Goal: Transaction & Acquisition: Purchase product/service

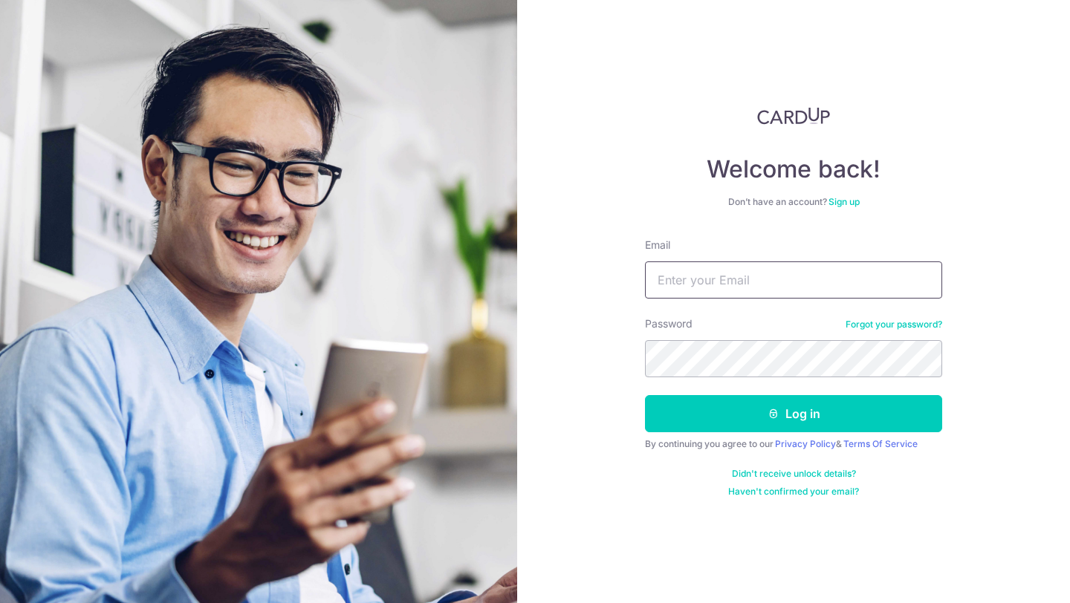
type input "[EMAIL_ADDRESS][DOMAIN_NAME]"
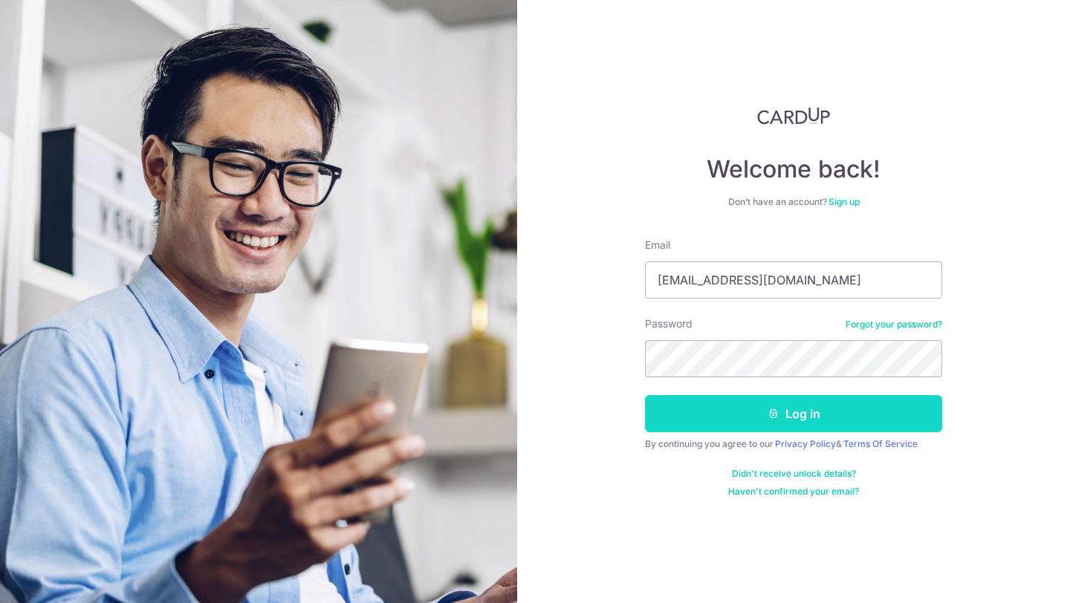
click at [738, 426] on button "Log in" at bounding box center [793, 413] width 297 height 37
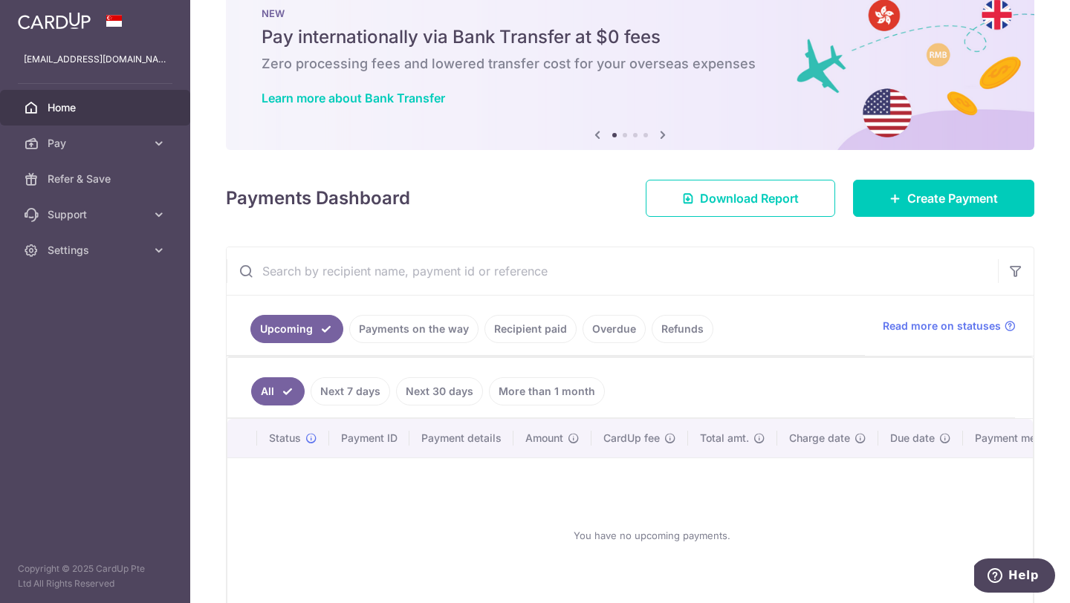
scroll to position [131, 0]
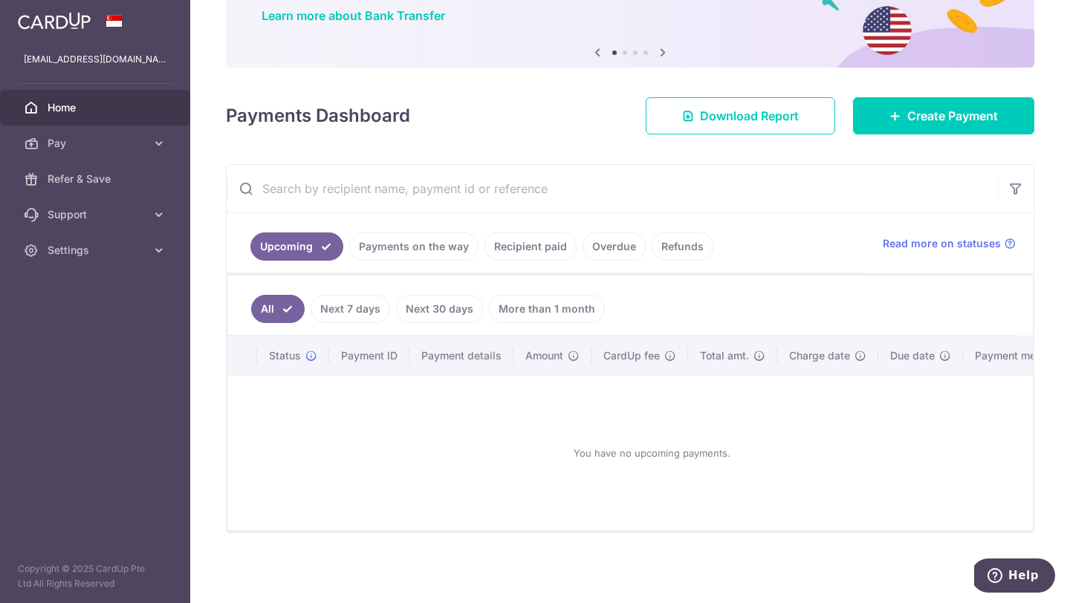
click at [499, 243] on link "Recipient paid" at bounding box center [530, 246] width 92 height 28
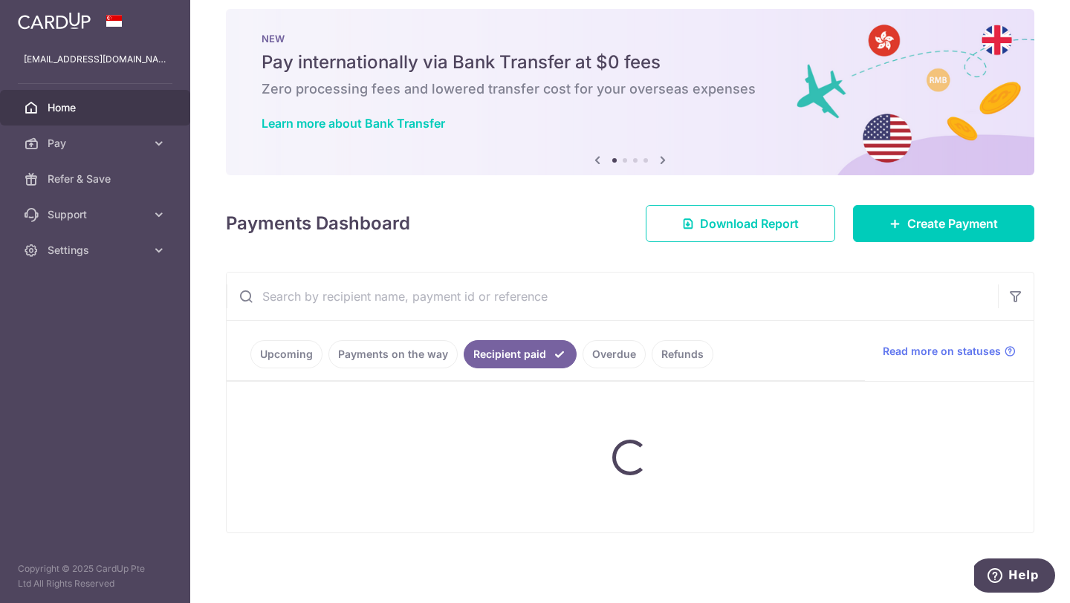
scroll to position [0, 0]
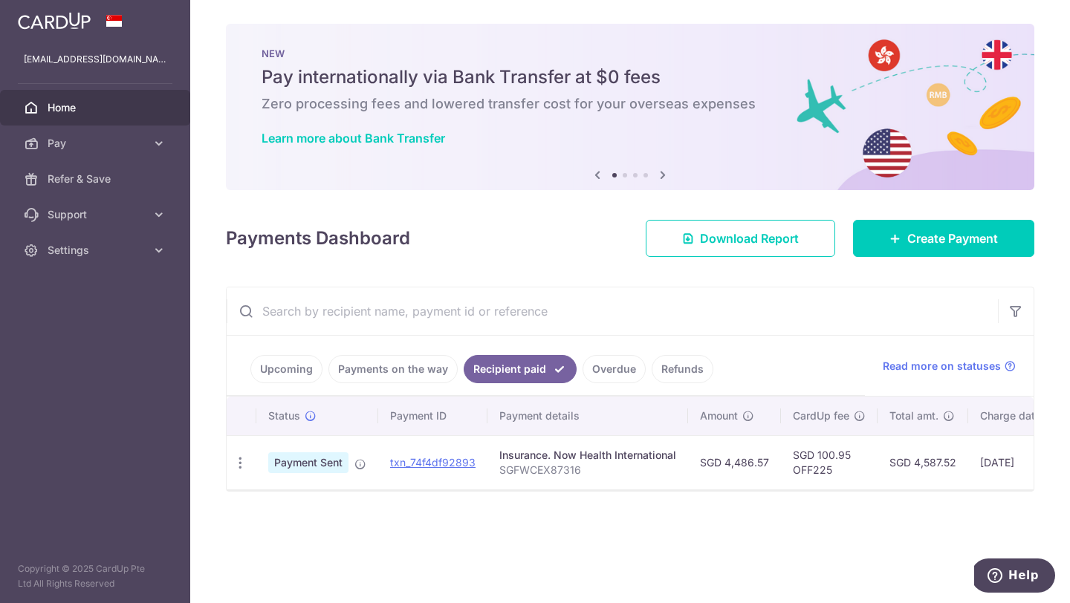
click at [380, 359] on link "Payments on the way" at bounding box center [392, 369] width 129 height 28
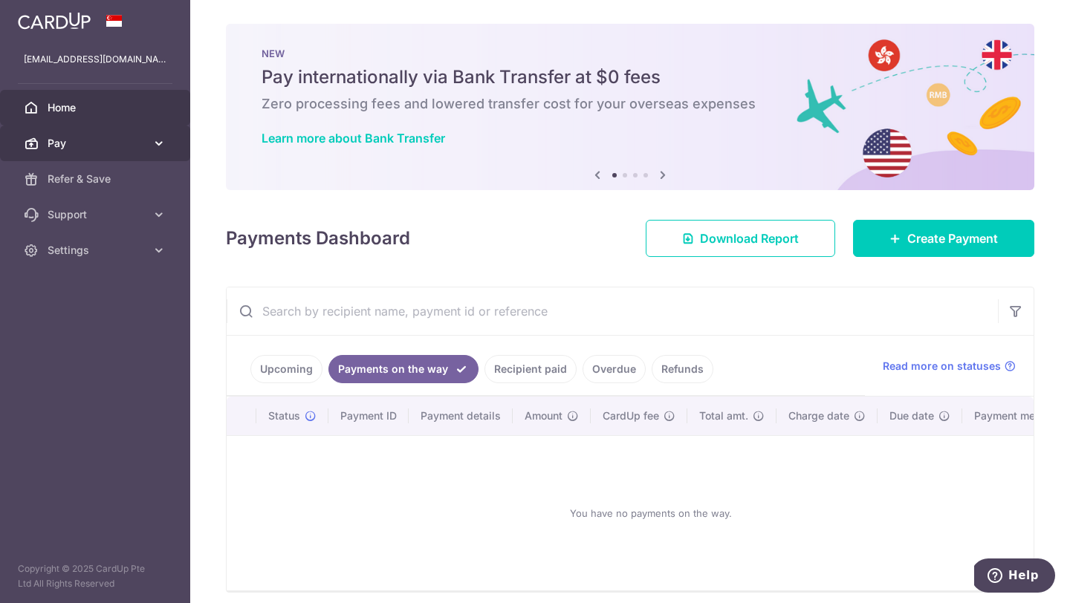
click at [131, 147] on span "Pay" at bounding box center [97, 143] width 98 height 15
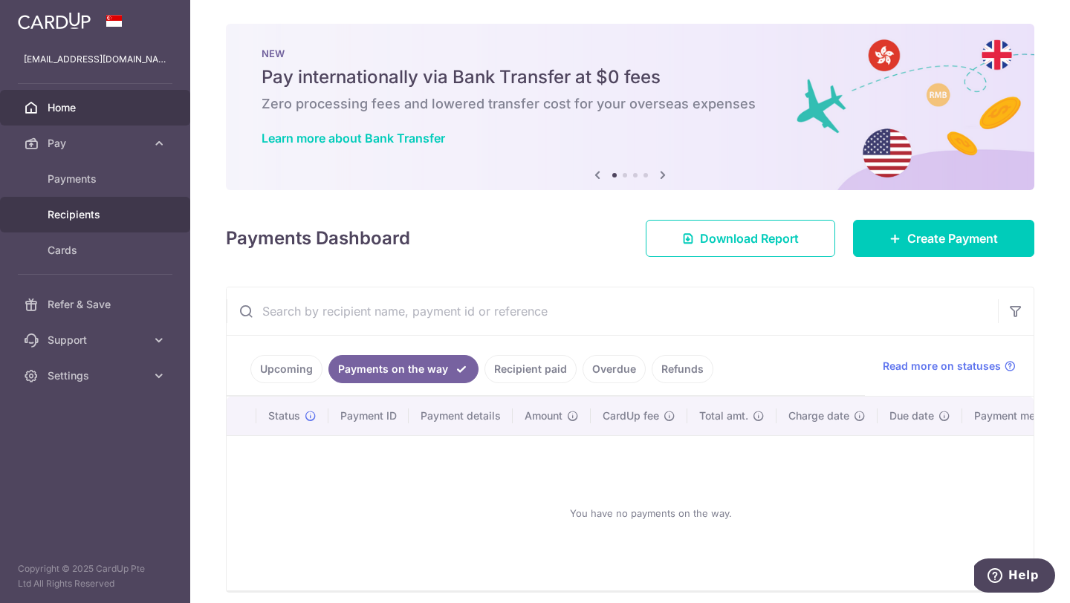
click at [117, 213] on span "Recipients" at bounding box center [97, 214] width 98 height 15
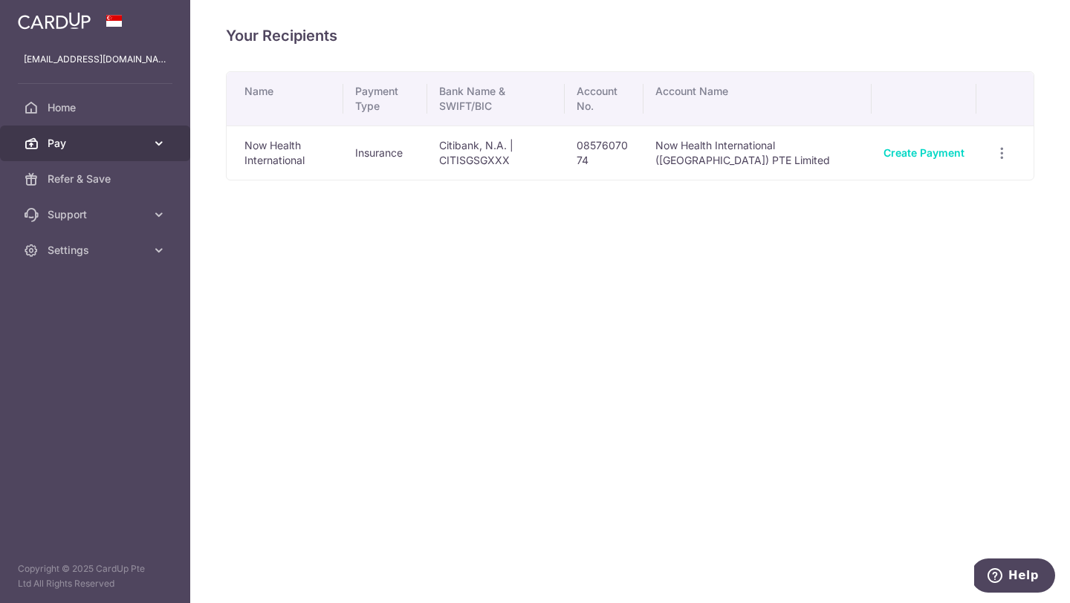
click at [87, 149] on span "Pay" at bounding box center [97, 143] width 98 height 15
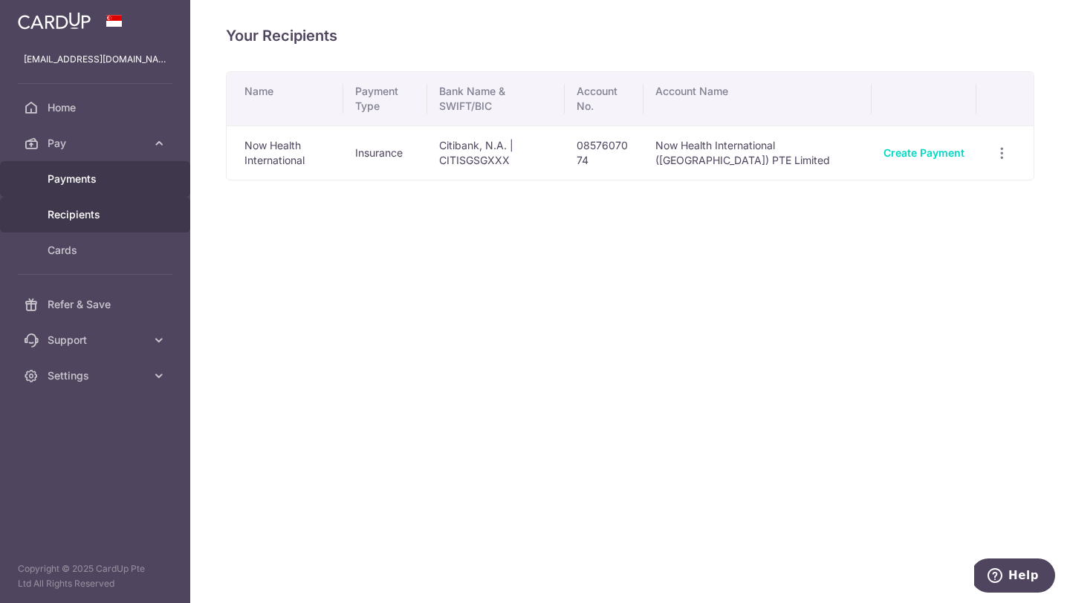
click at [91, 190] on link "Payments" at bounding box center [95, 179] width 190 height 36
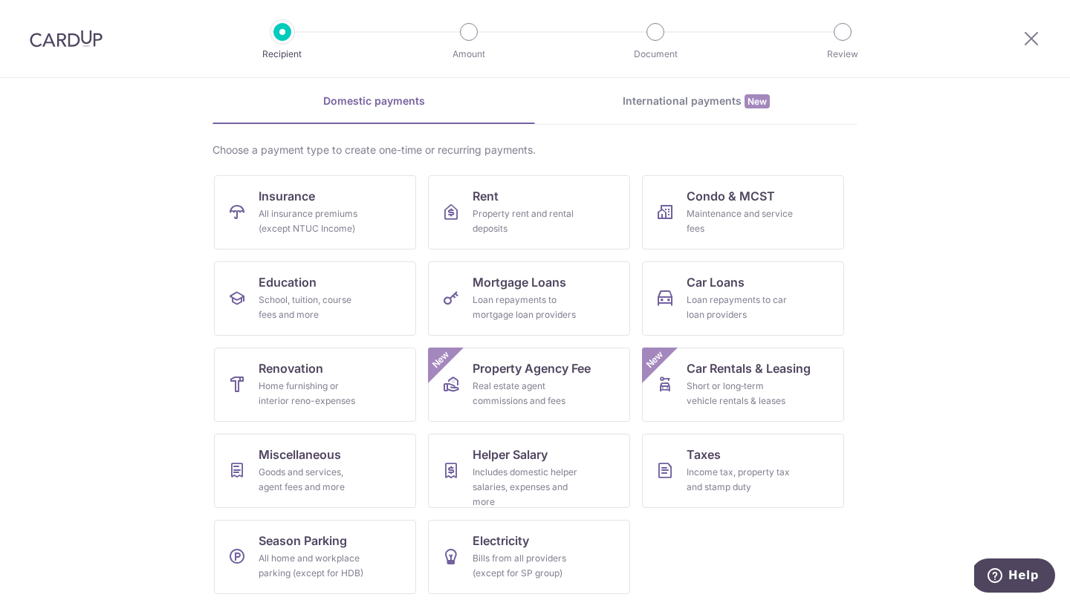
scroll to position [62, 0]
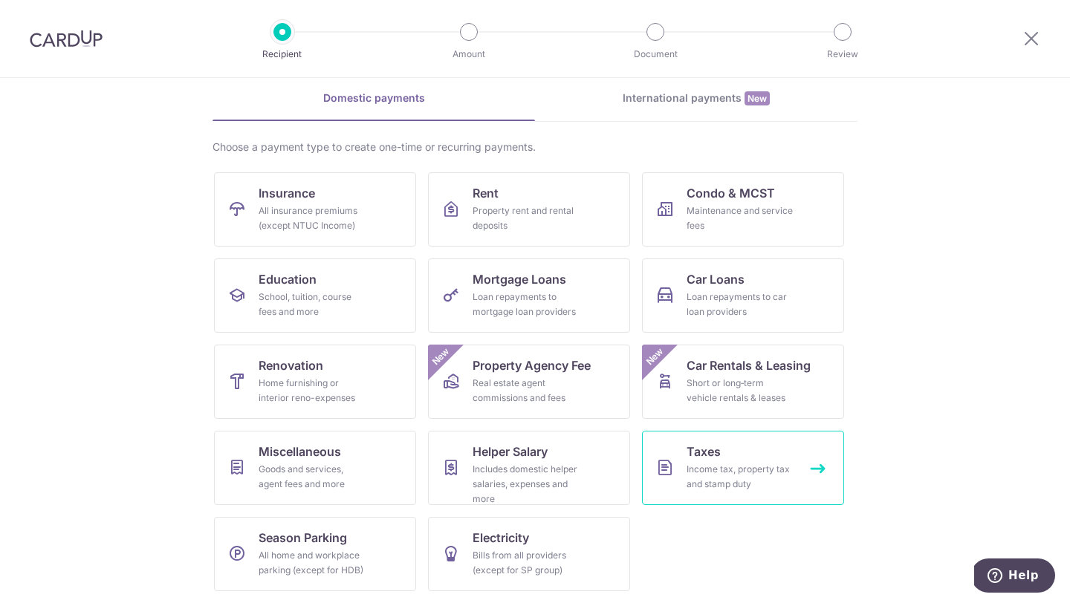
click at [706, 440] on link "Taxes Income tax, property tax and stamp duty" at bounding box center [743, 468] width 202 height 74
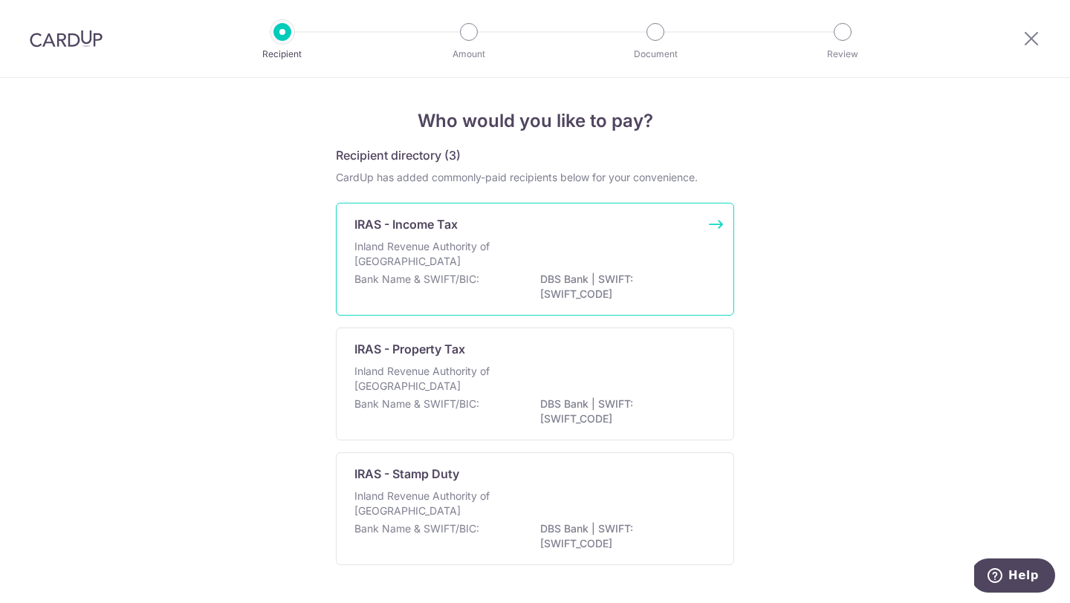
click at [431, 257] on p "Inland Revenue Authority of Singapore" at bounding box center [432, 254] width 157 height 30
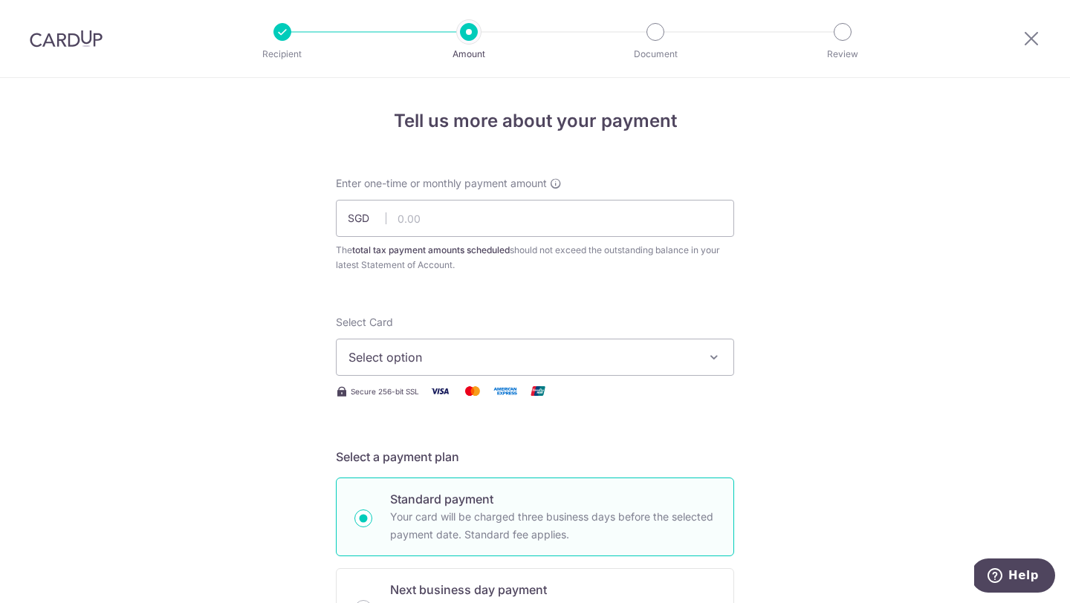
scroll to position [120, 0]
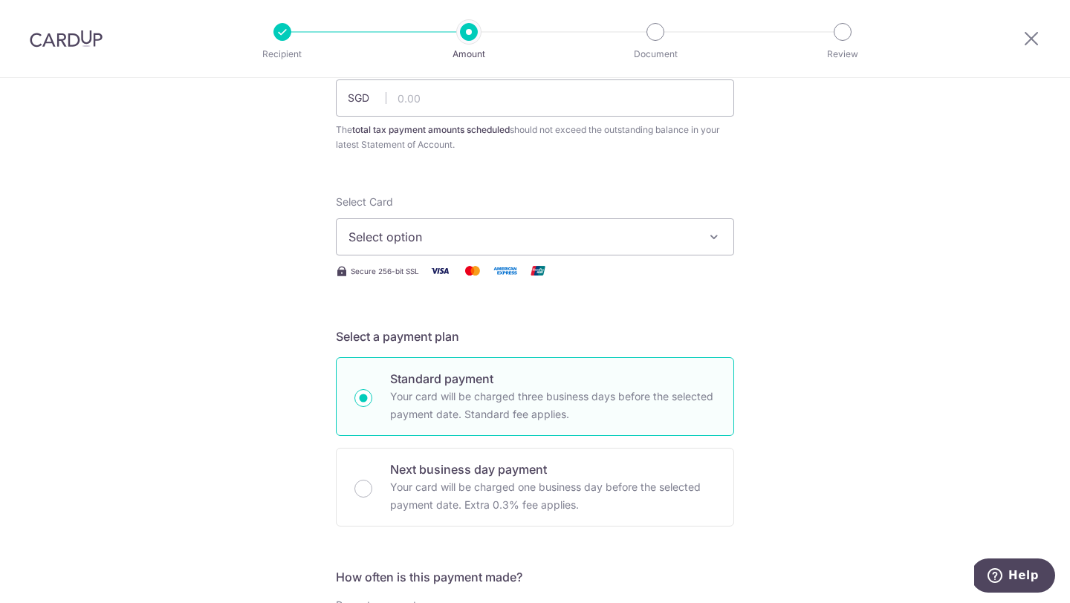
click at [362, 233] on span "Select option" at bounding box center [521, 237] width 346 height 18
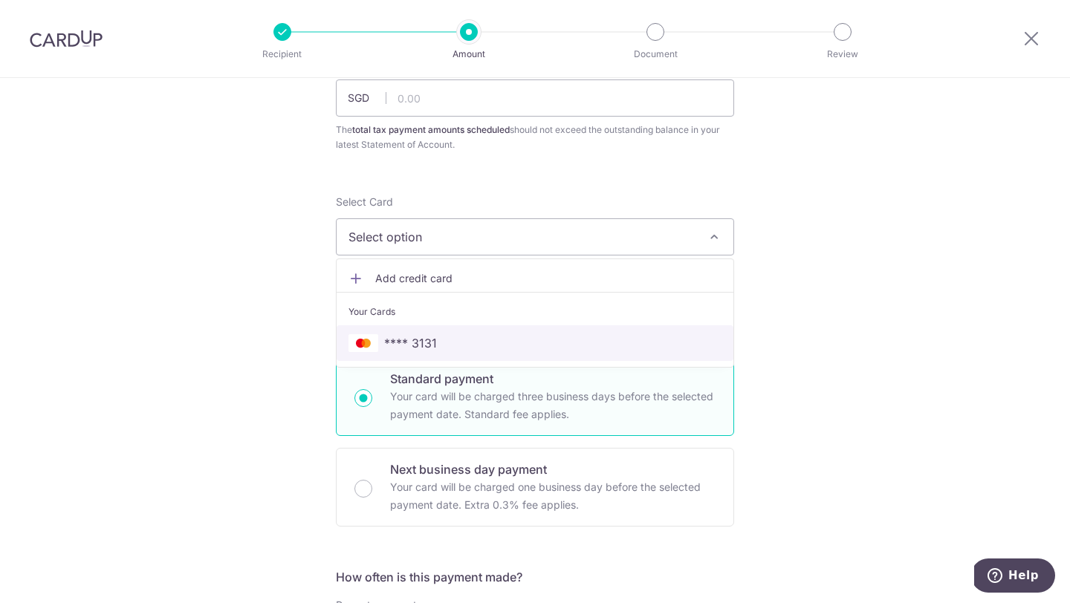
click at [417, 348] on span "**** 3131" at bounding box center [410, 343] width 53 height 18
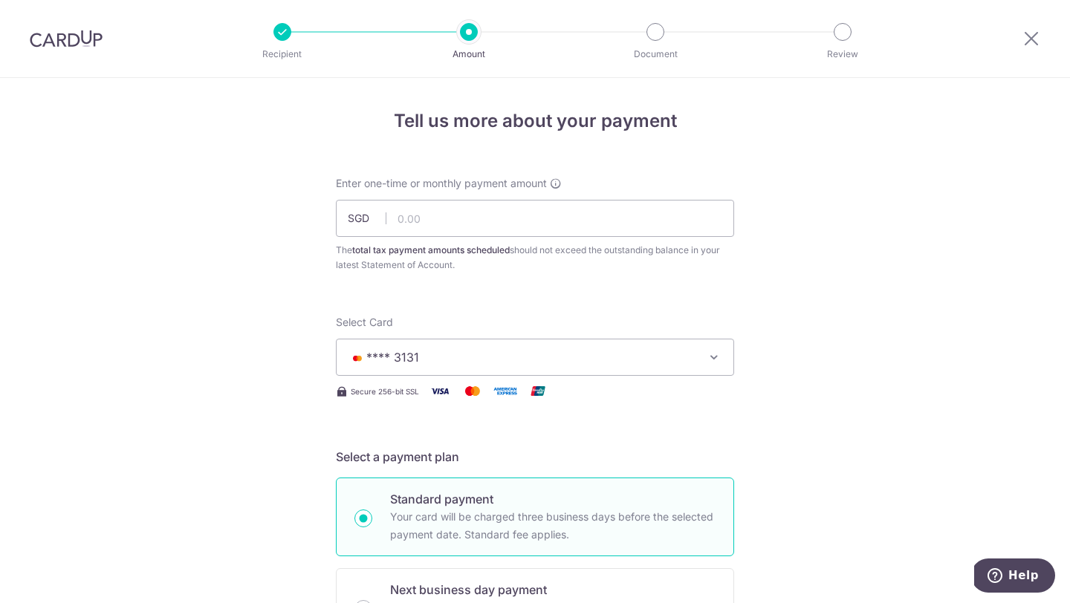
scroll to position [313, 0]
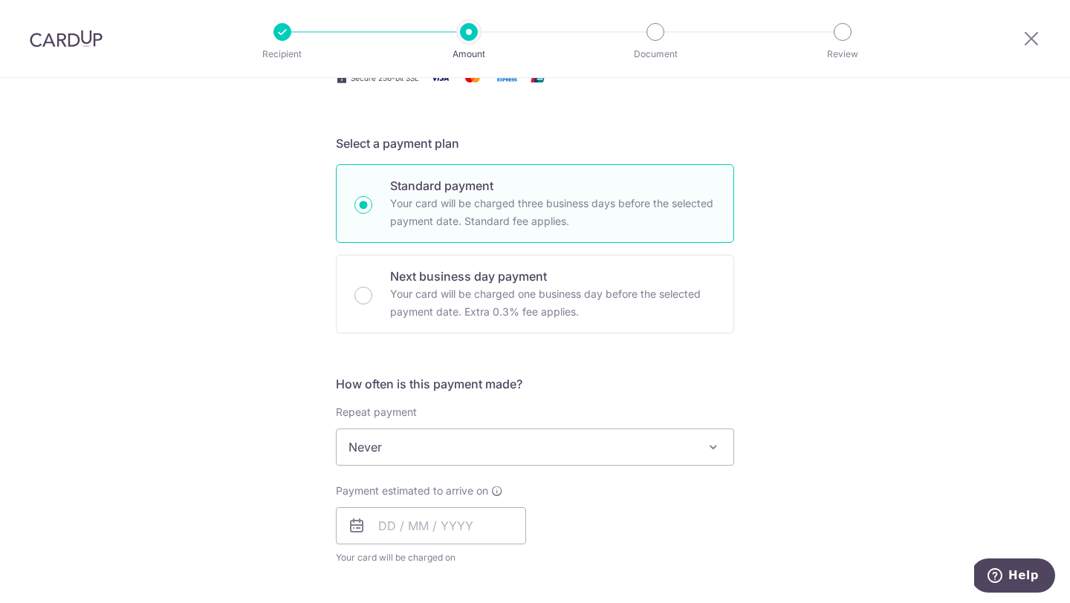
click at [489, 469] on div "How often is this payment made? Repeat payment Never Every month Never To set u…" at bounding box center [535, 476] width 398 height 202
click at [488, 461] on span "Never" at bounding box center [534, 447] width 397 height 36
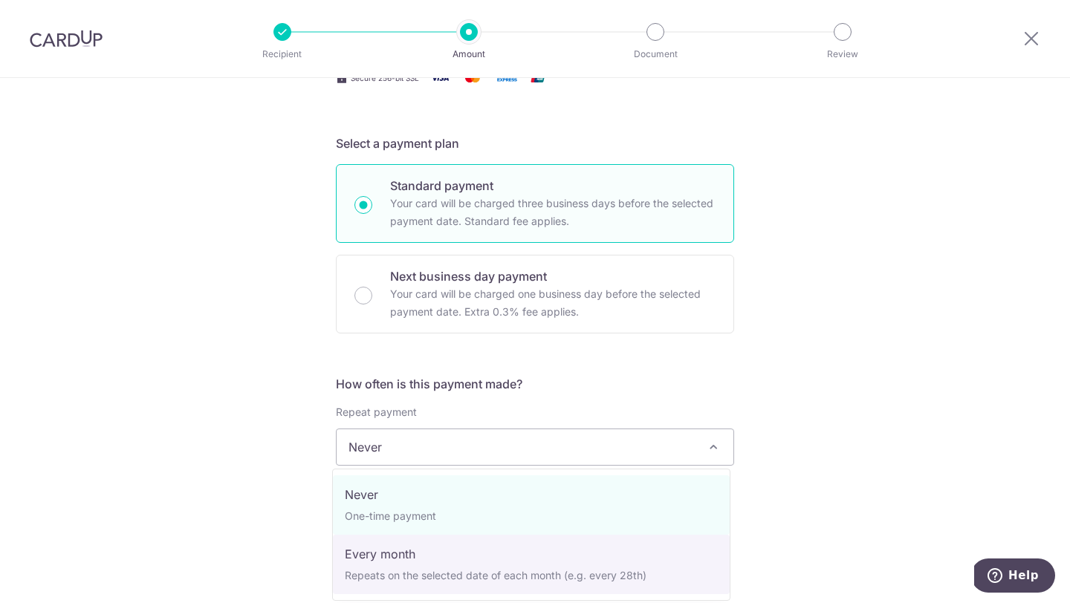
select select "3"
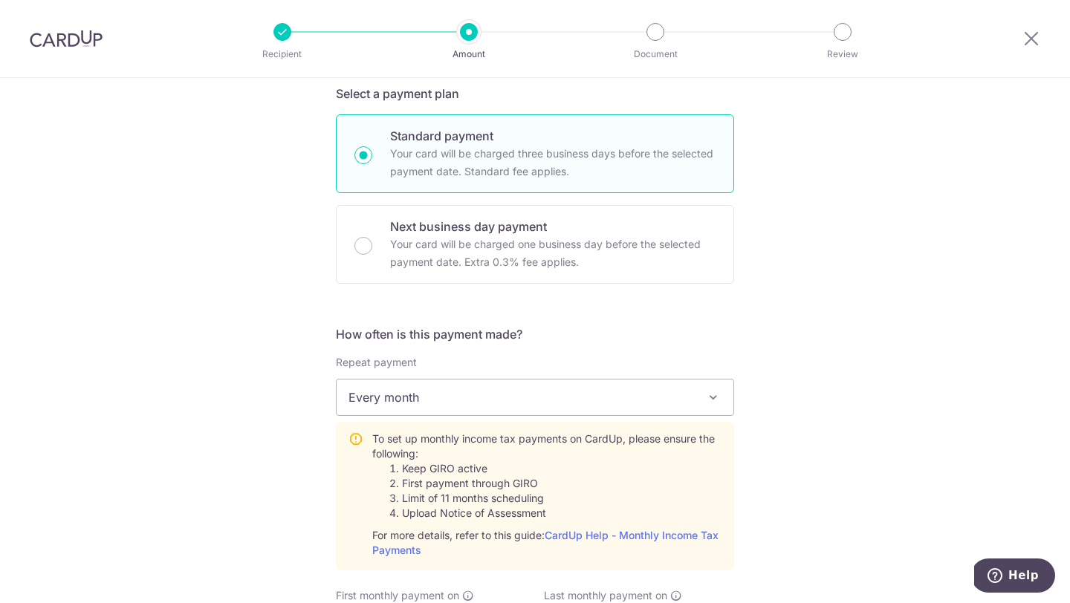
scroll to position [433, 0]
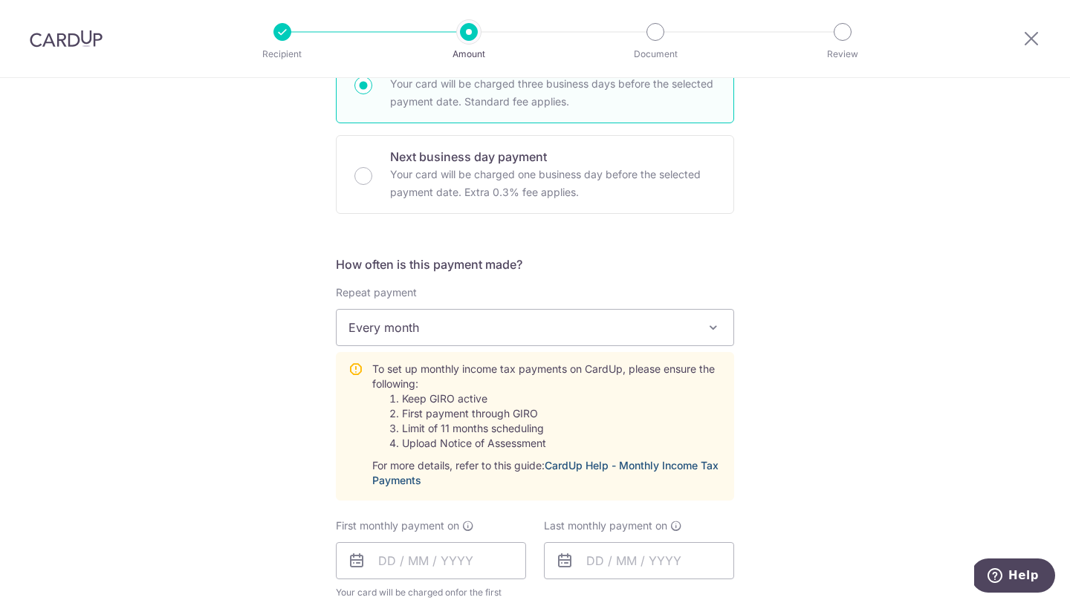
click at [580, 460] on link "CardUp Help - Monthly Income Tax Payments" at bounding box center [545, 472] width 346 height 27
